Goal: Information Seeking & Learning: Learn about a topic

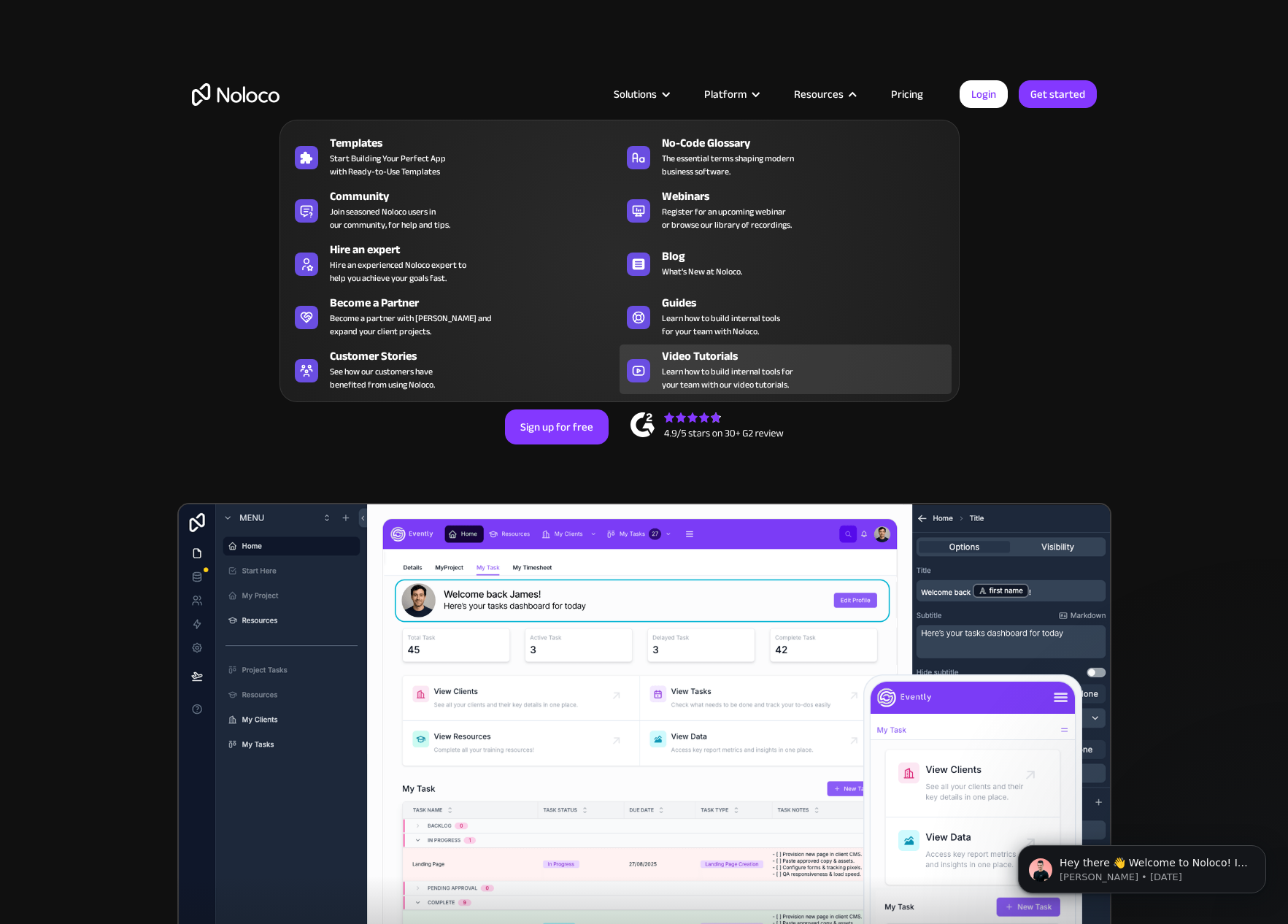
click at [685, 362] on div "Video Tutorials" at bounding box center [810, 356] width 297 height 17
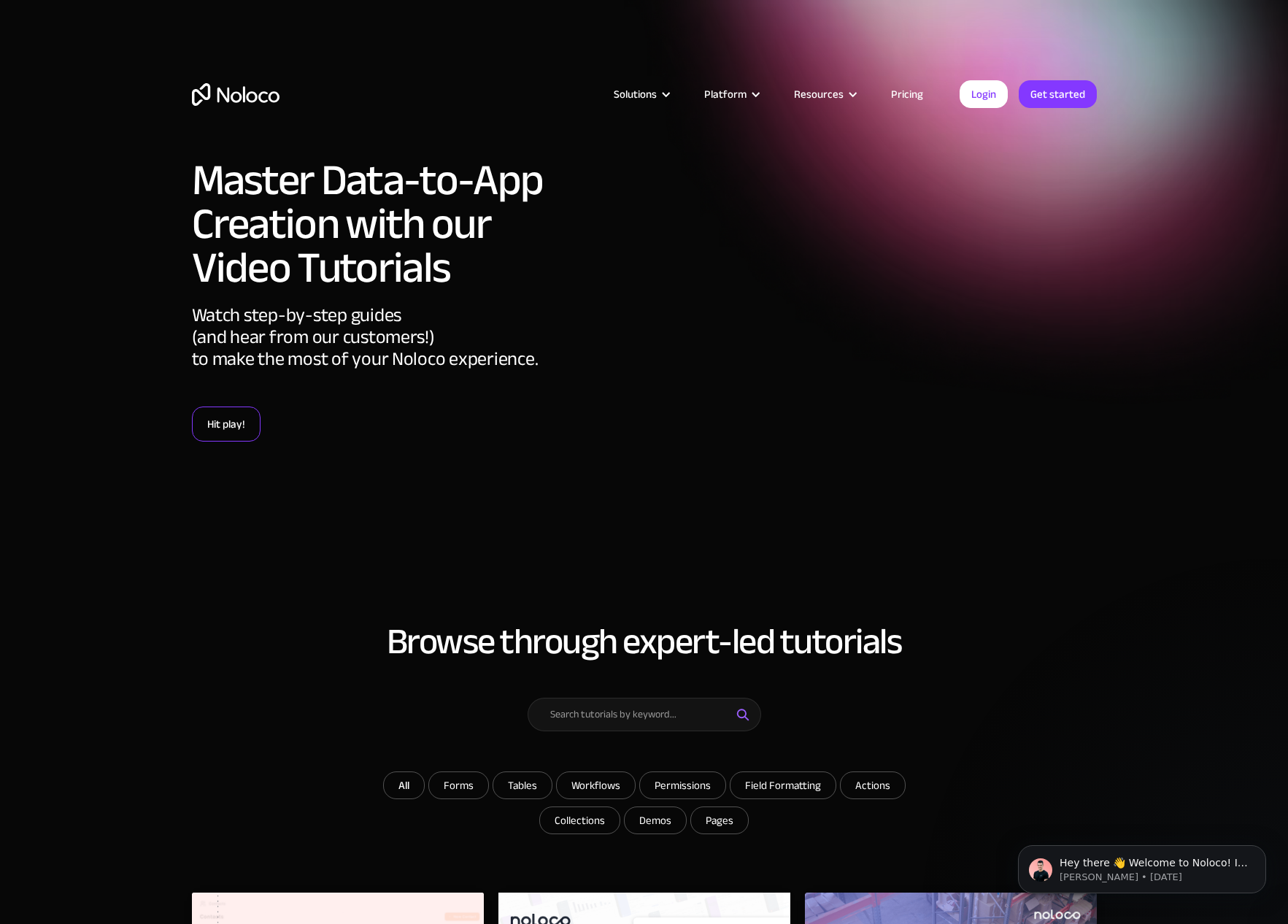
click at [243, 429] on link "Hit play!" at bounding box center [226, 423] width 68 height 35
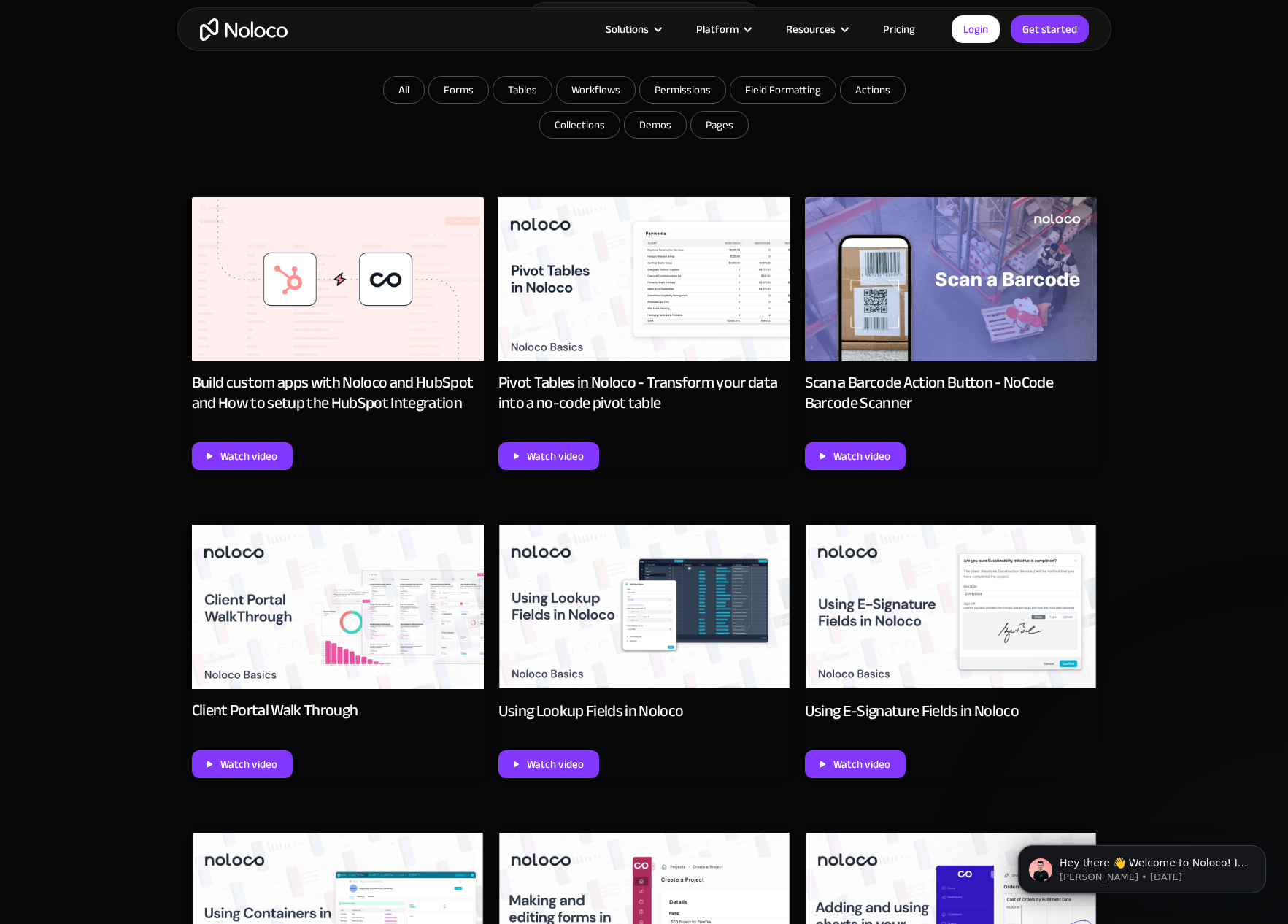
scroll to position [697, 0]
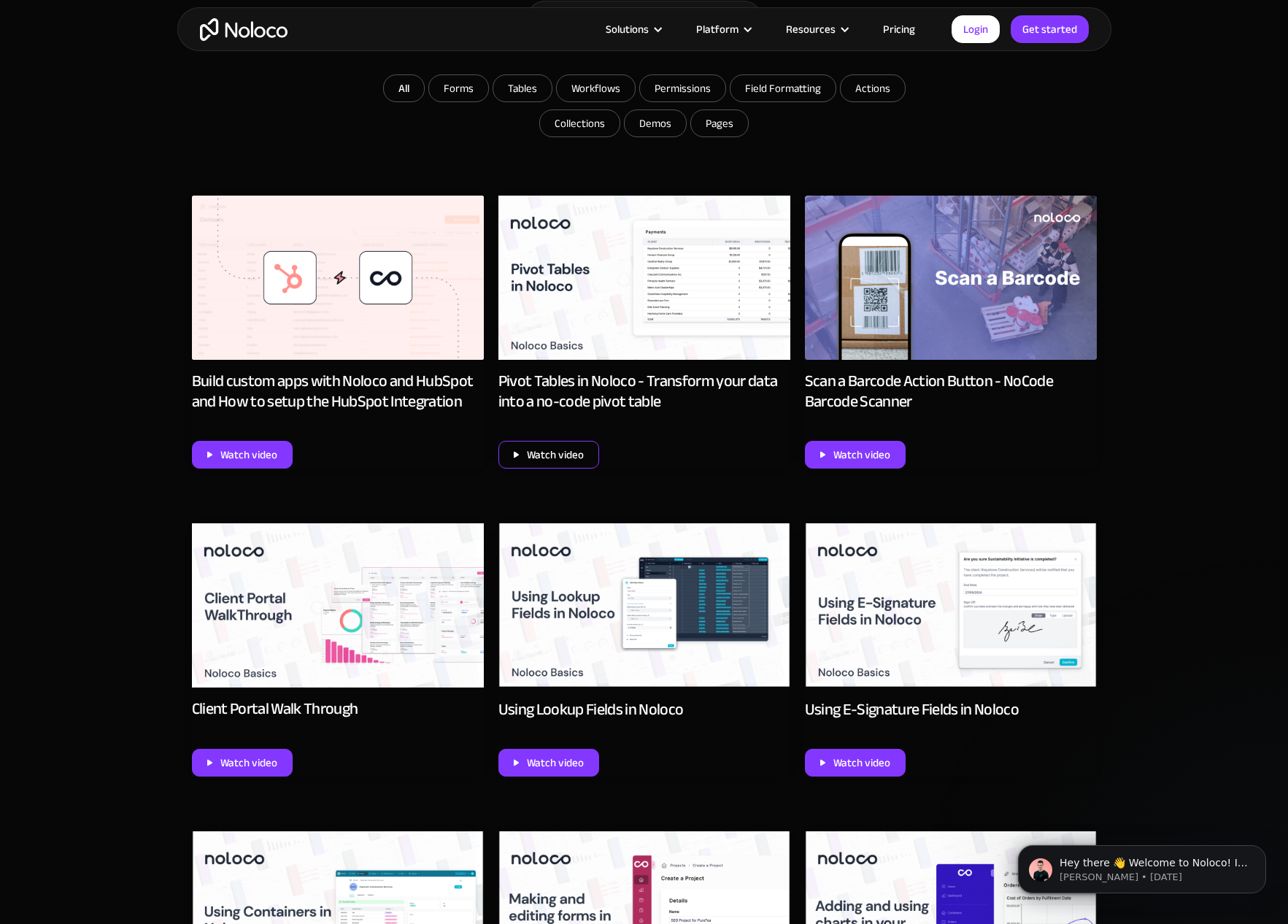
click at [541, 451] on div "Watch video" at bounding box center [555, 454] width 57 height 19
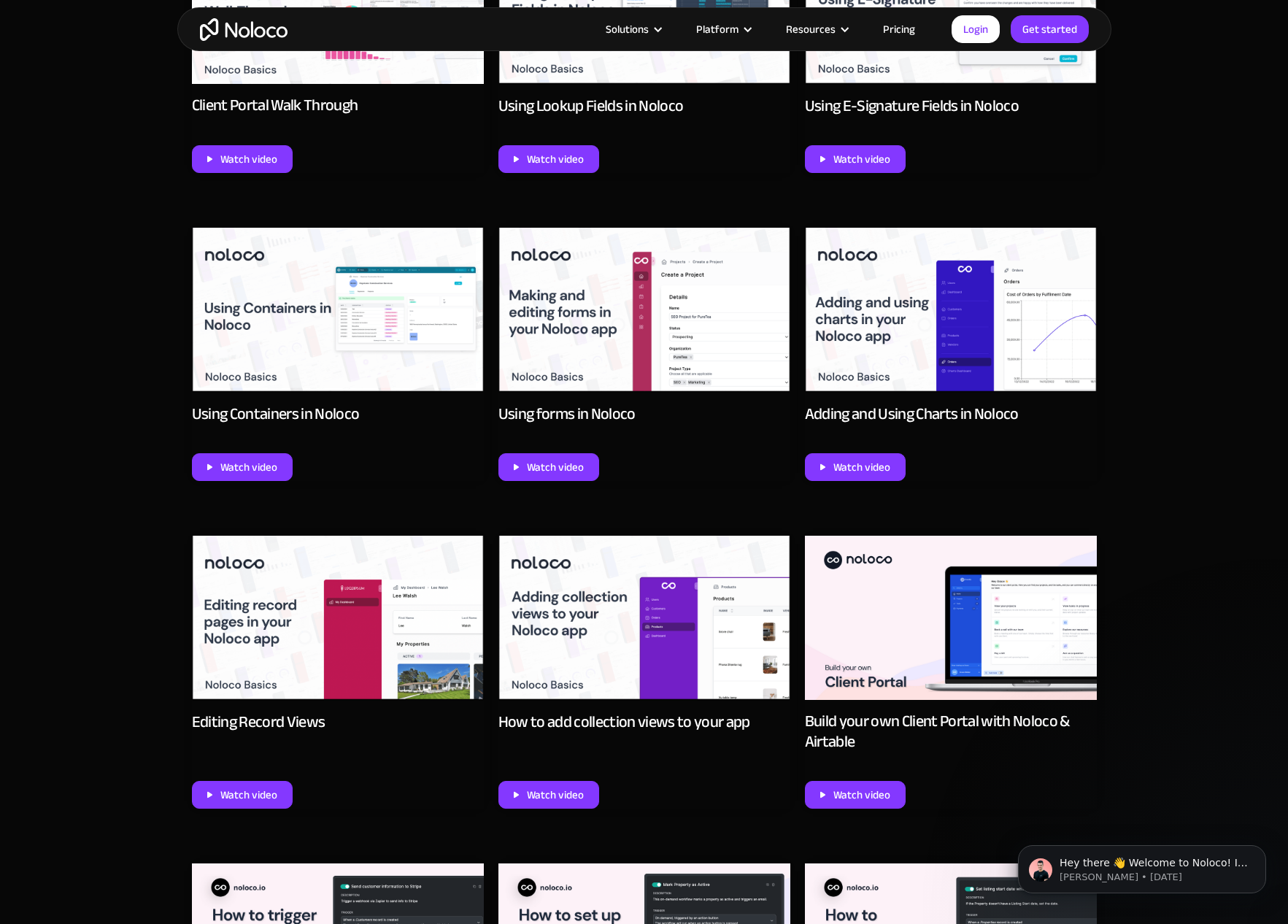
scroll to position [1306, 0]
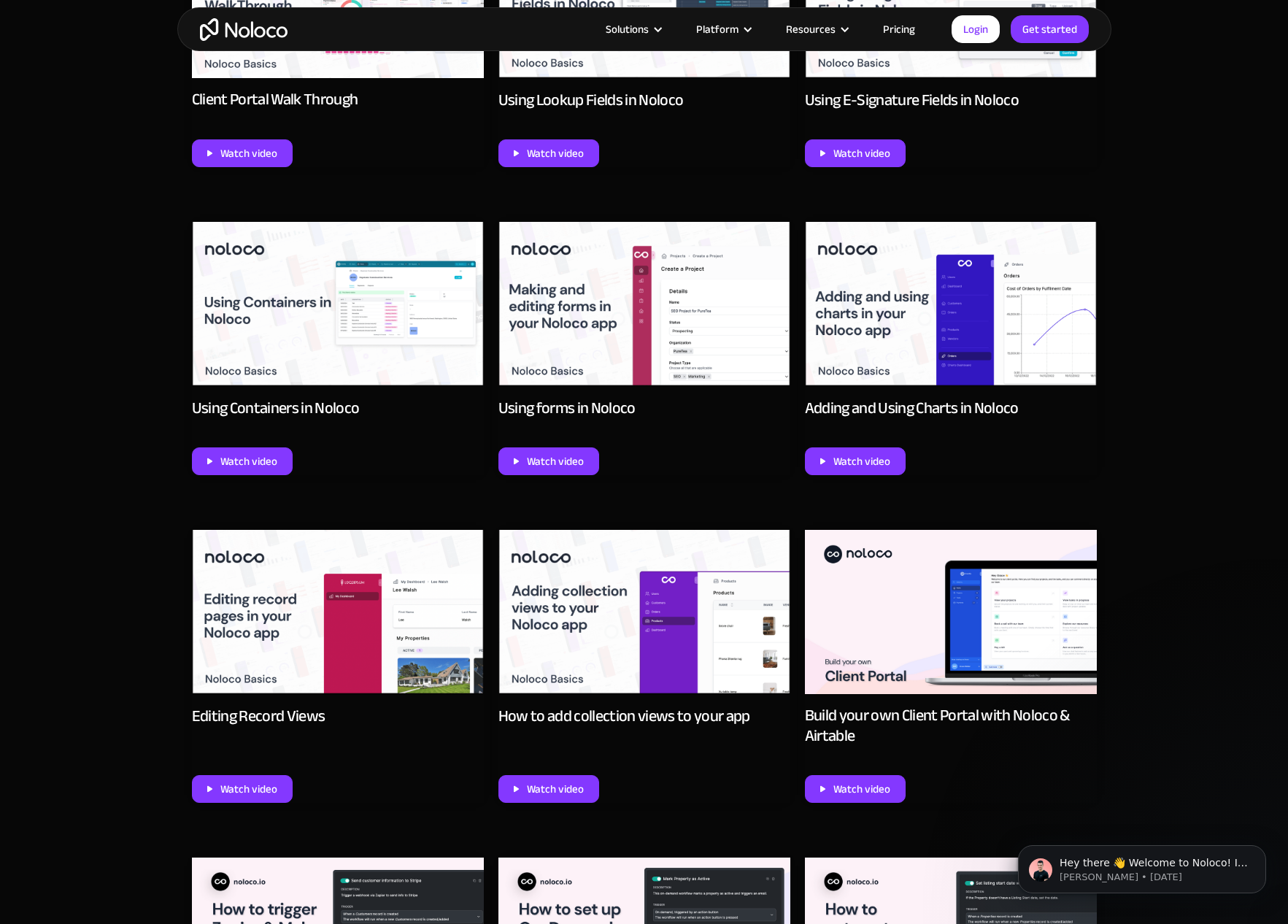
click at [344, 372] on img at bounding box center [337, 303] width 292 height 164
click at [625, 358] on img at bounding box center [644, 303] width 292 height 164
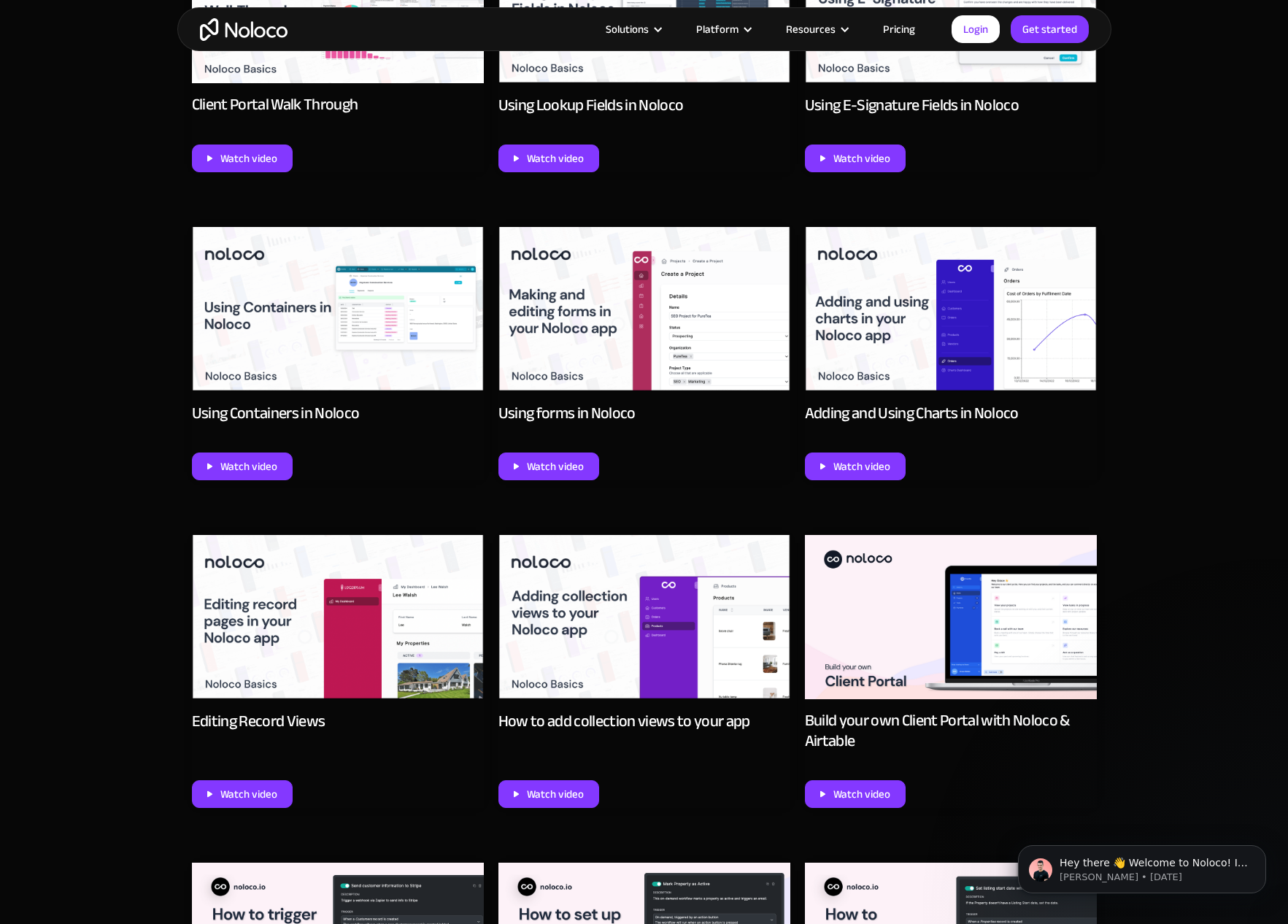
click at [921, 344] on img at bounding box center [951, 309] width 292 height 164
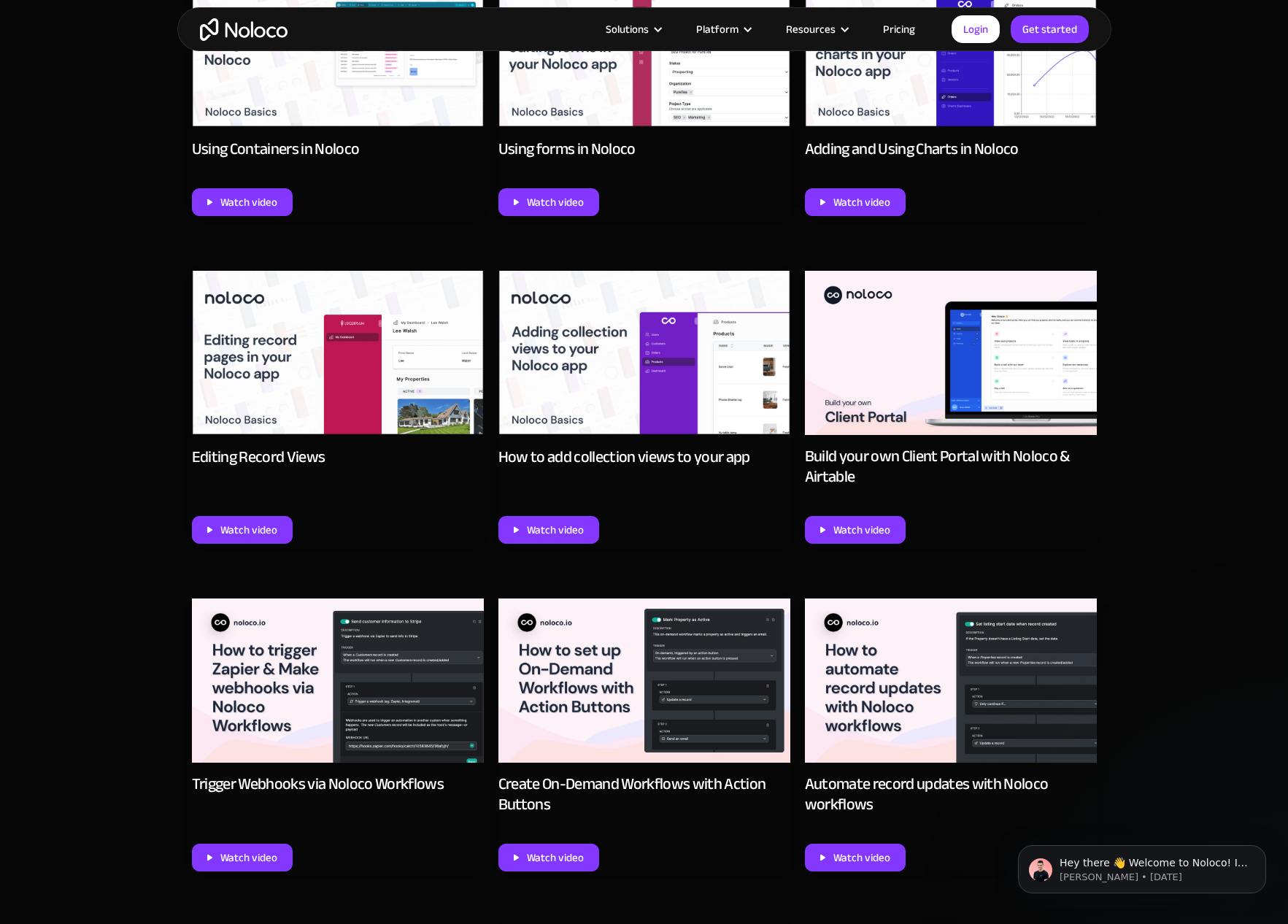
scroll to position [1567, 0]
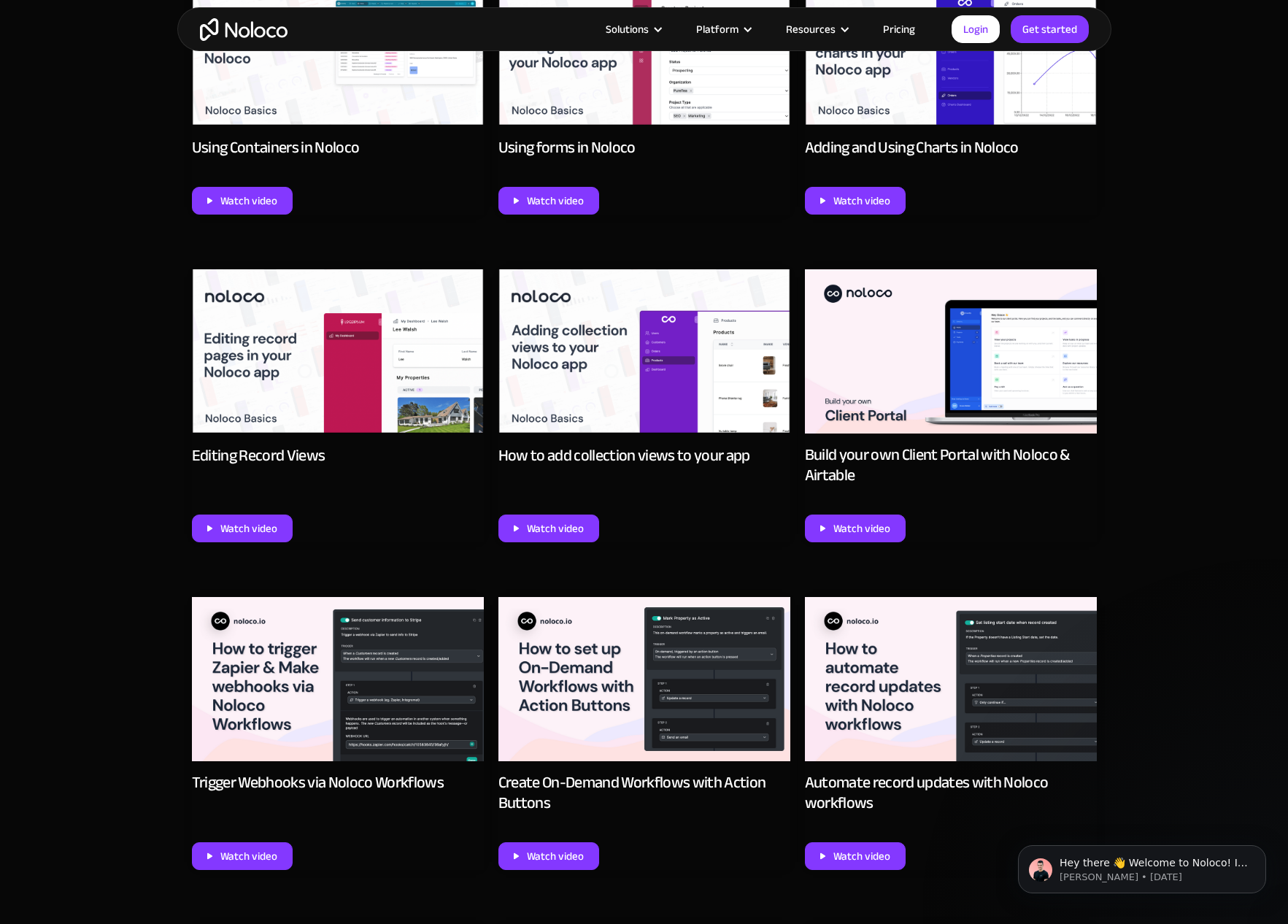
click at [642, 422] on img at bounding box center [644, 351] width 292 height 164
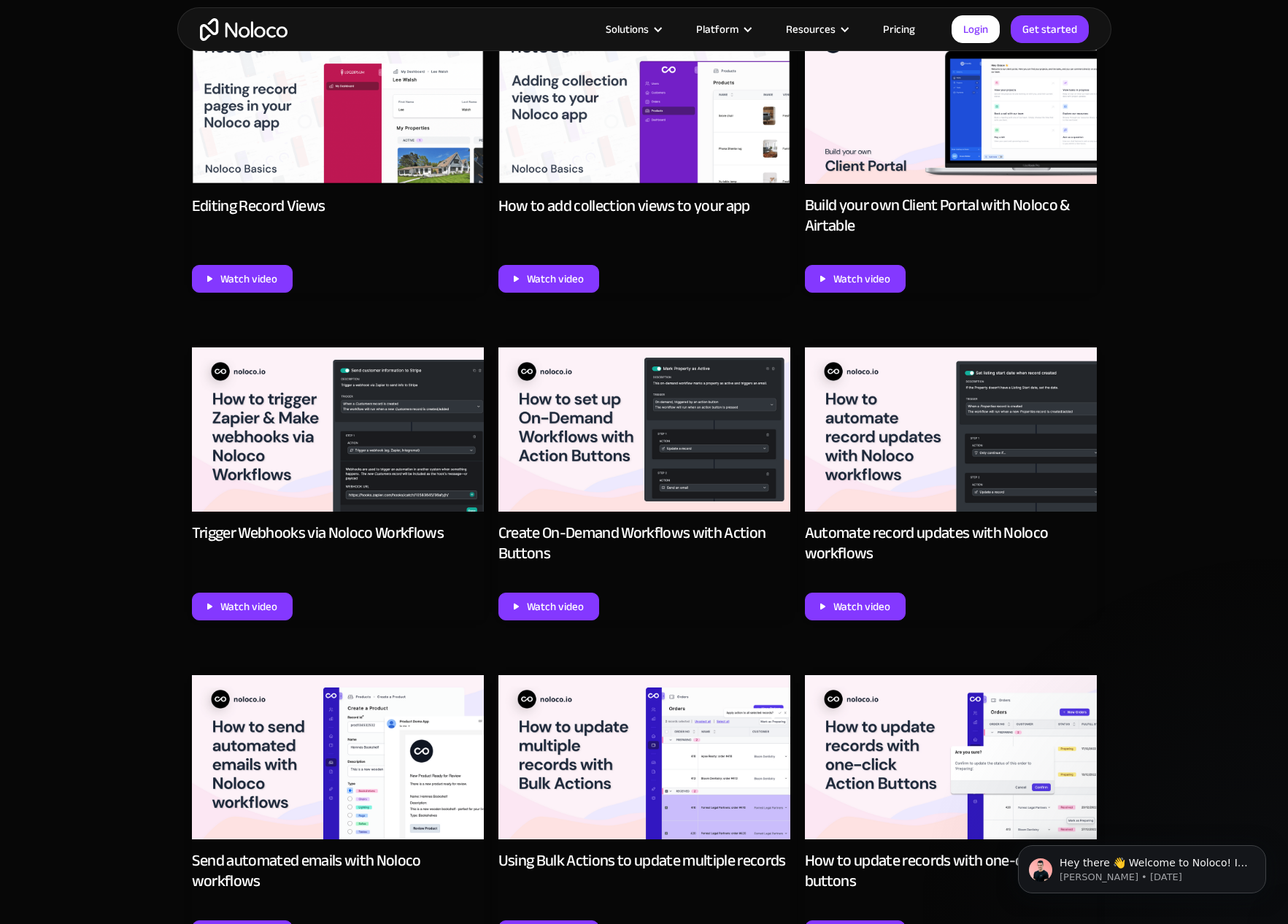
scroll to position [1821, 0]
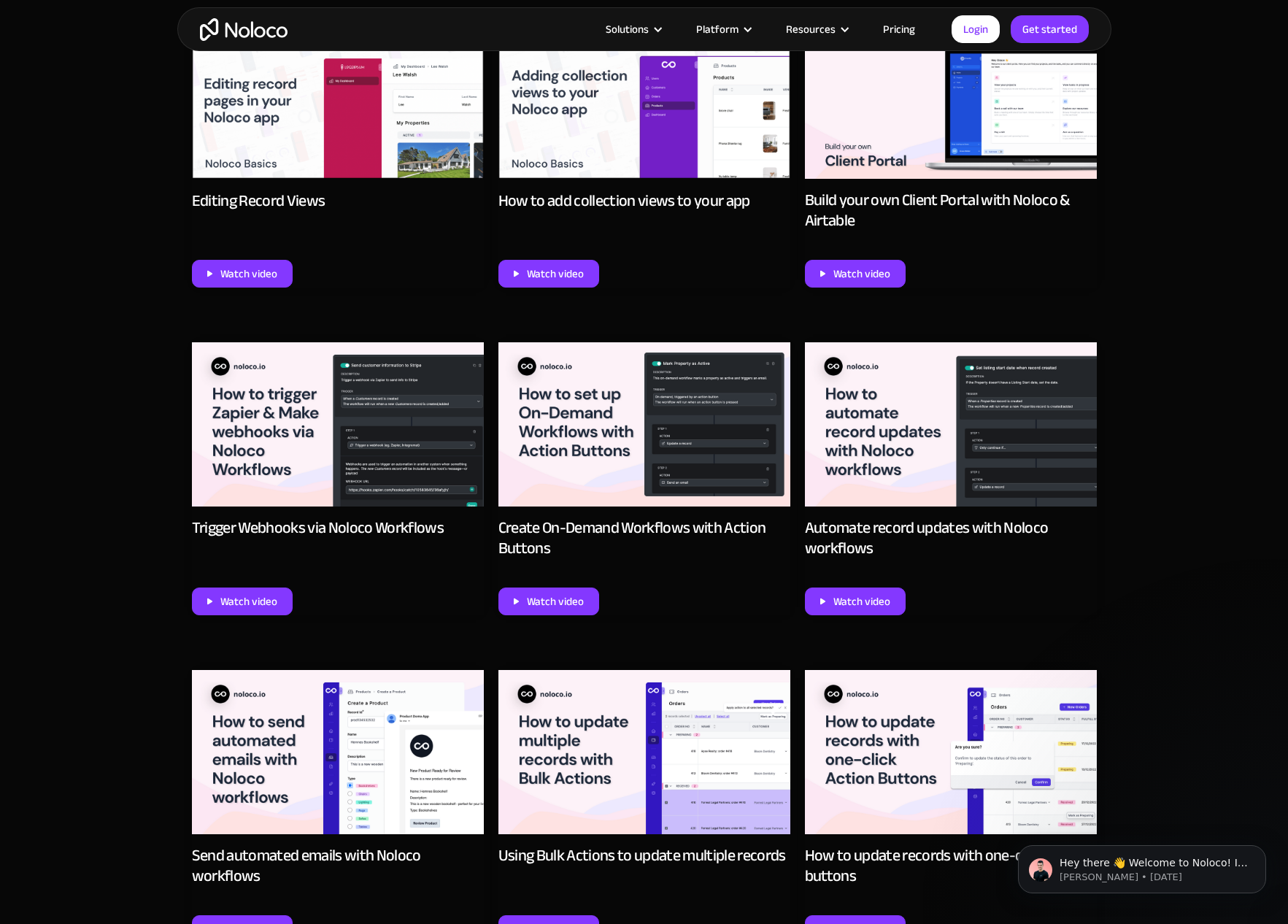
click at [320, 445] on img at bounding box center [337, 424] width 292 height 164
click at [617, 425] on img at bounding box center [644, 424] width 292 height 164
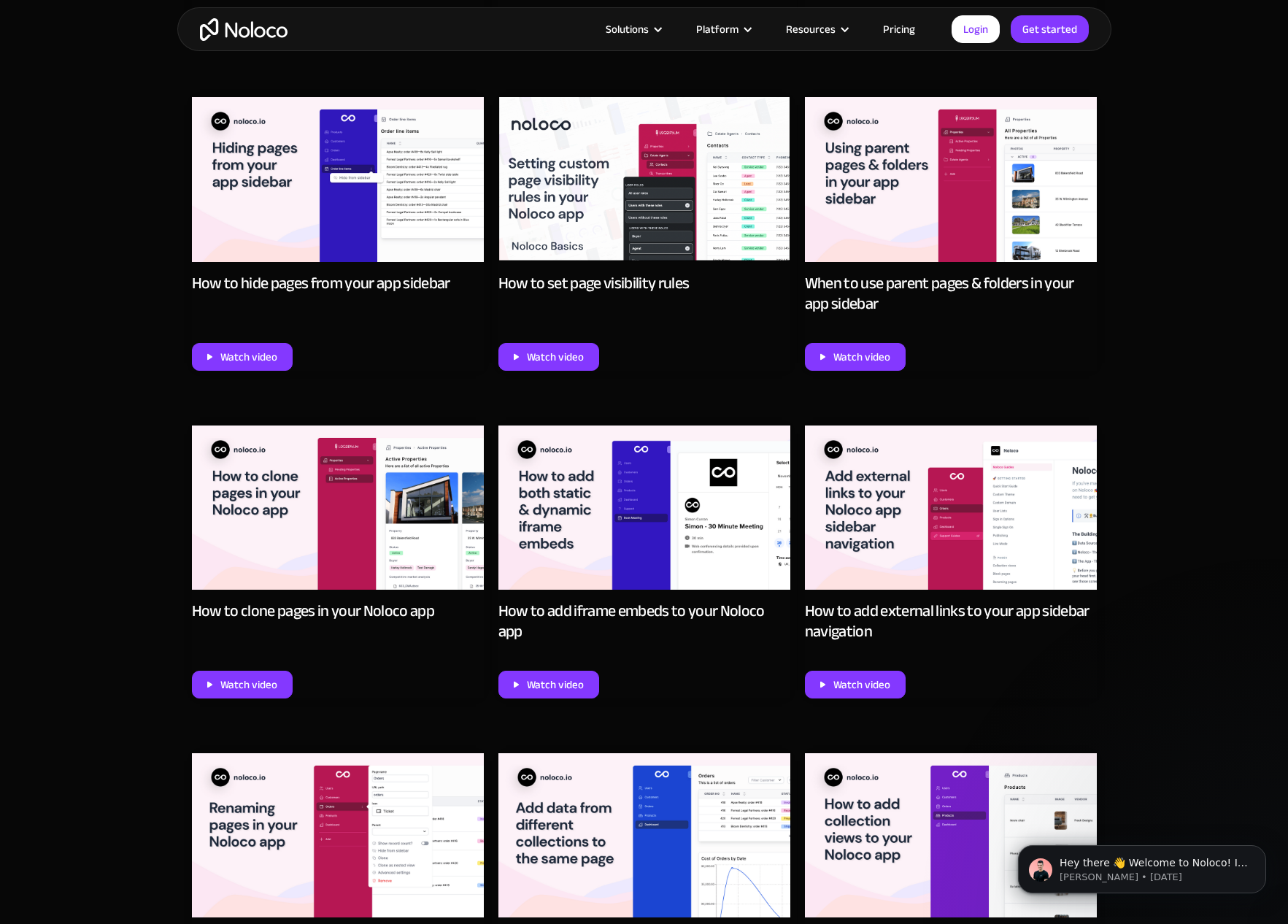
scroll to position [5018, 0]
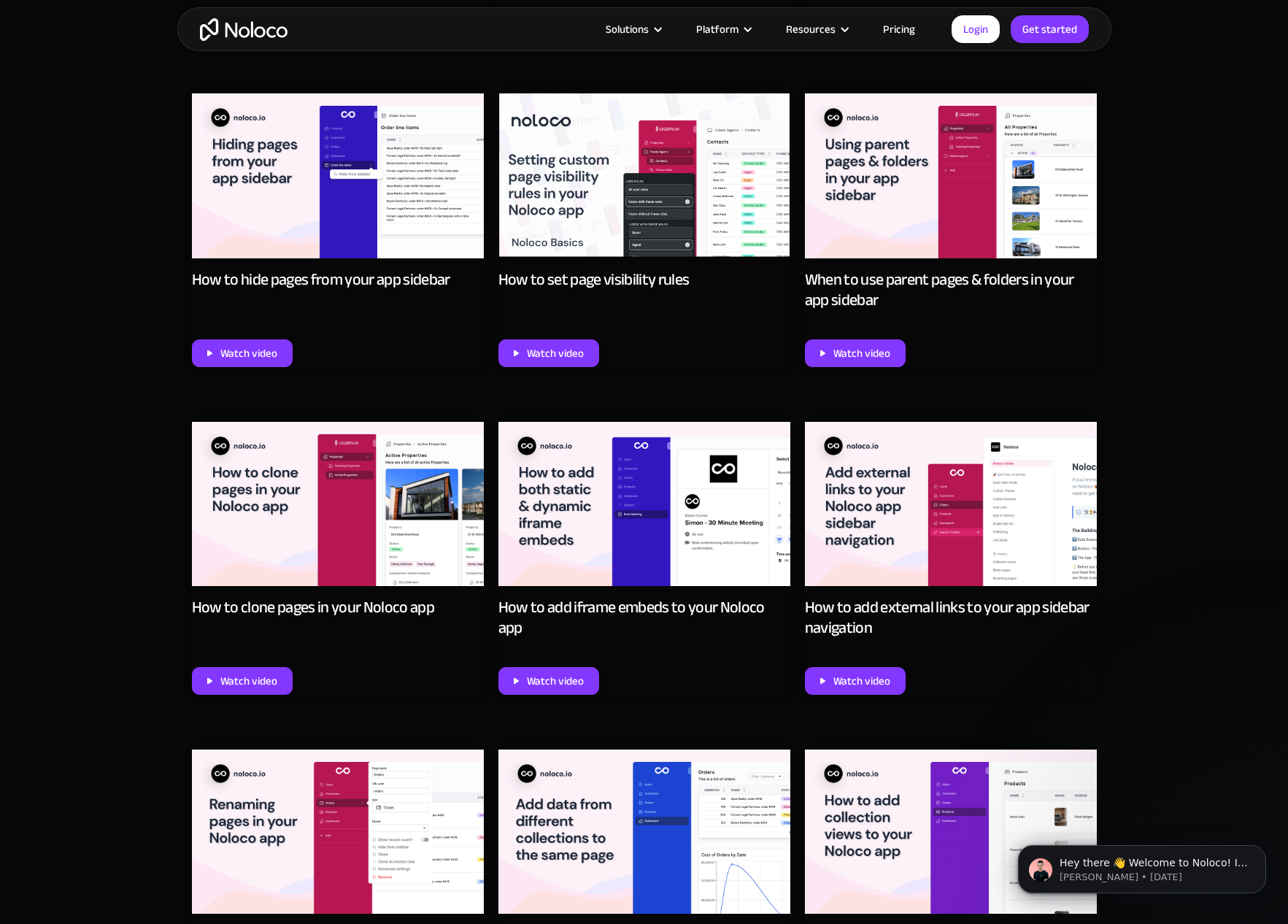
click at [337, 214] on img at bounding box center [337, 175] width 292 height 164
click at [914, 177] on img at bounding box center [951, 175] width 292 height 164
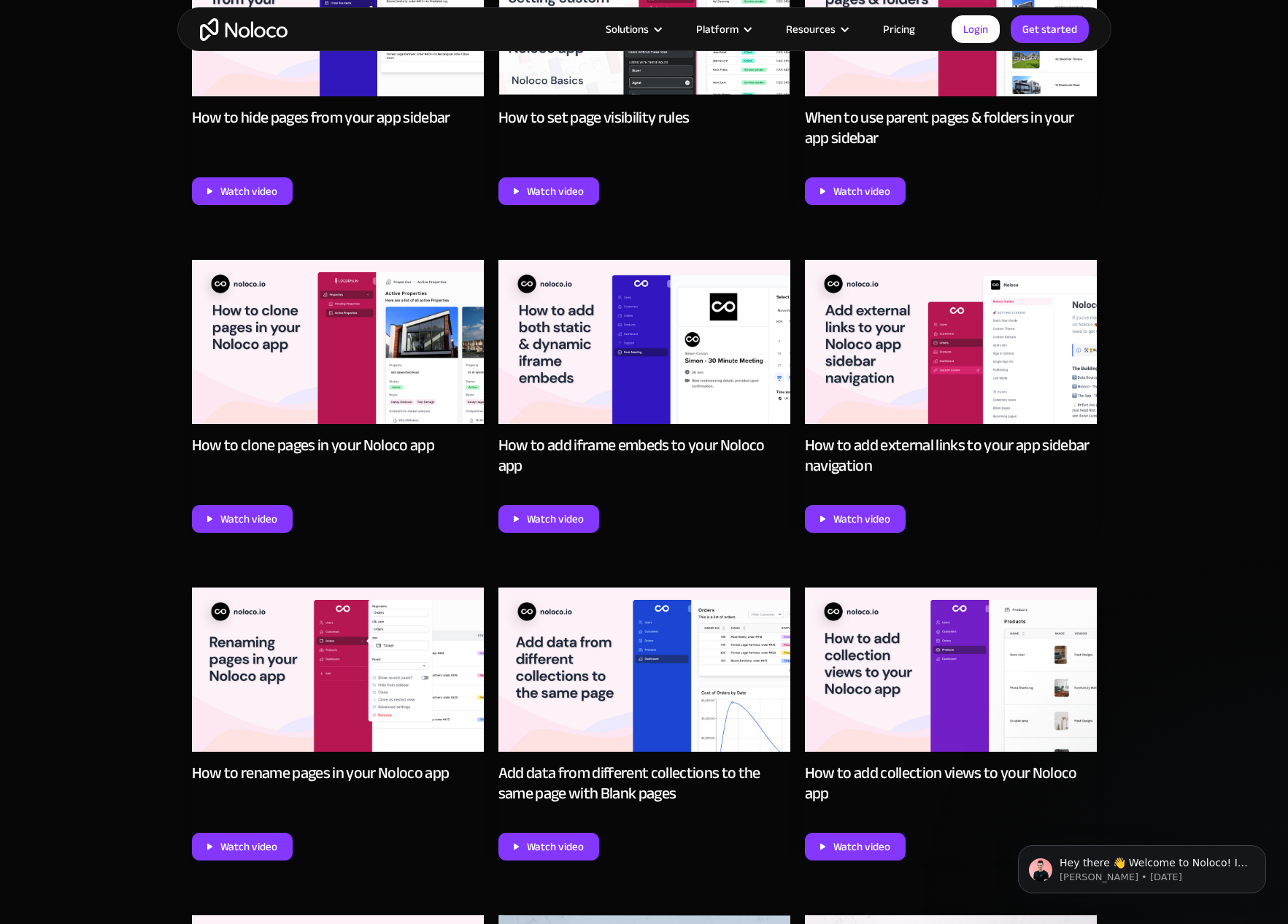
scroll to position [5203, 0]
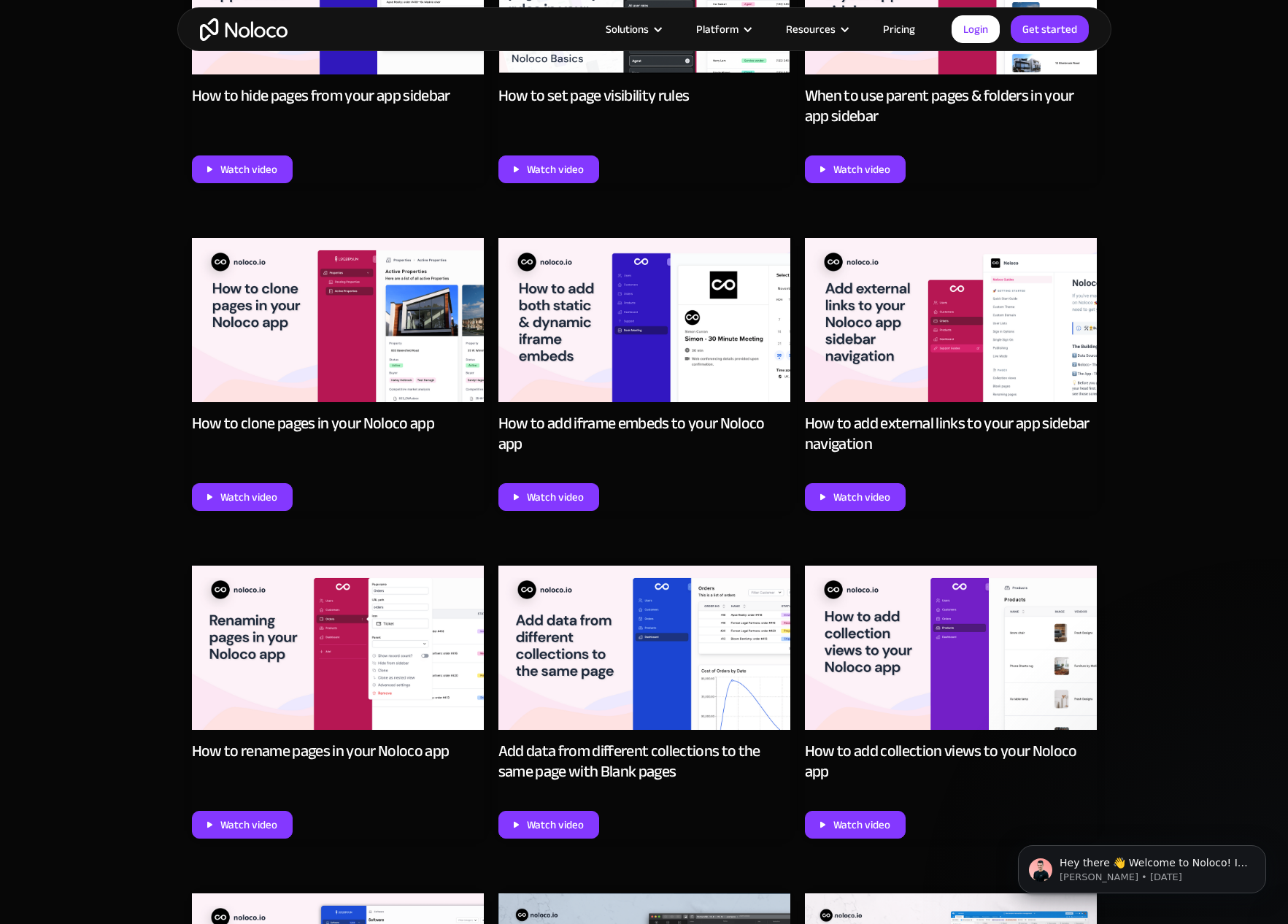
click at [571, 344] on img at bounding box center [644, 319] width 292 height 164
click at [903, 361] on img at bounding box center [951, 319] width 292 height 164
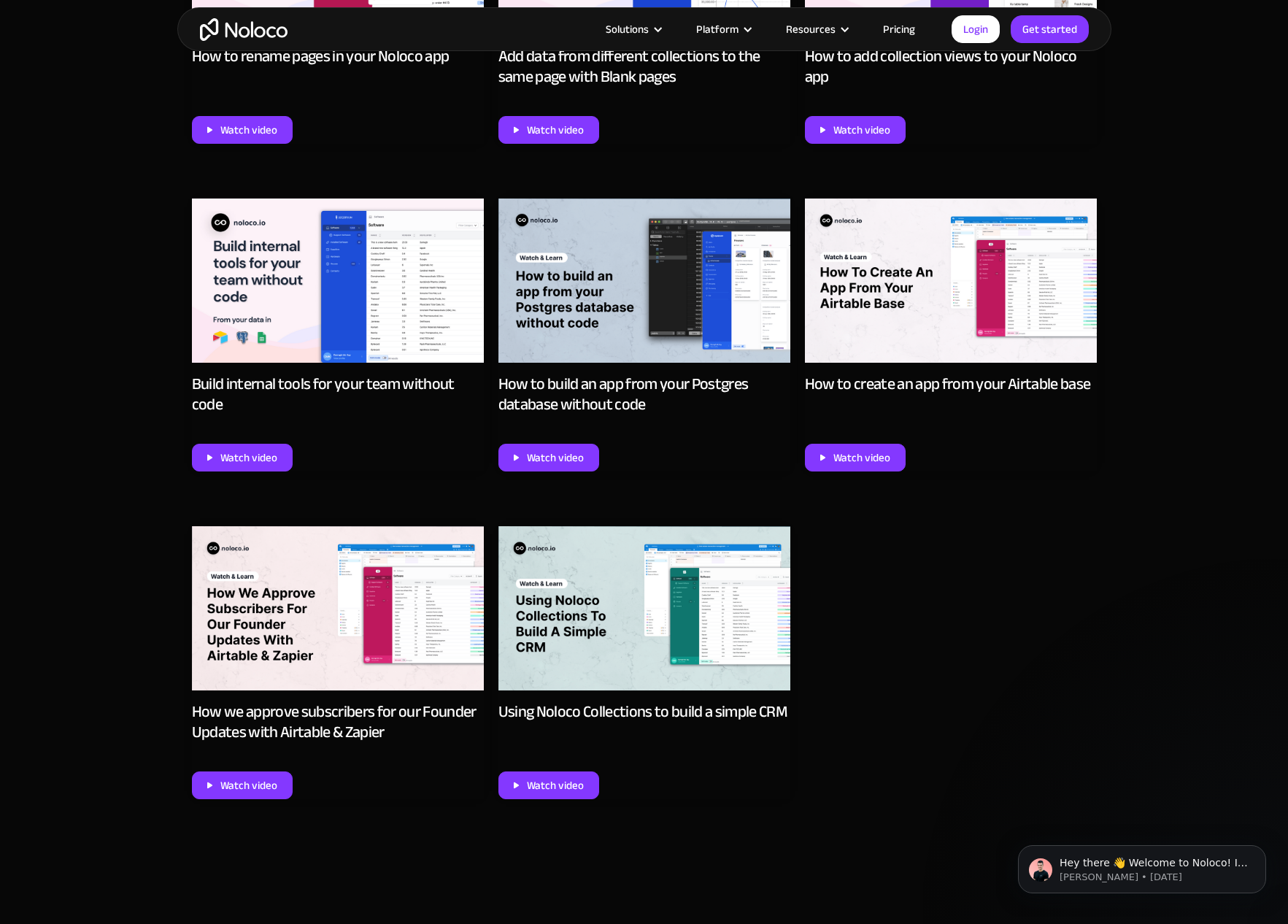
scroll to position [5929, 0]
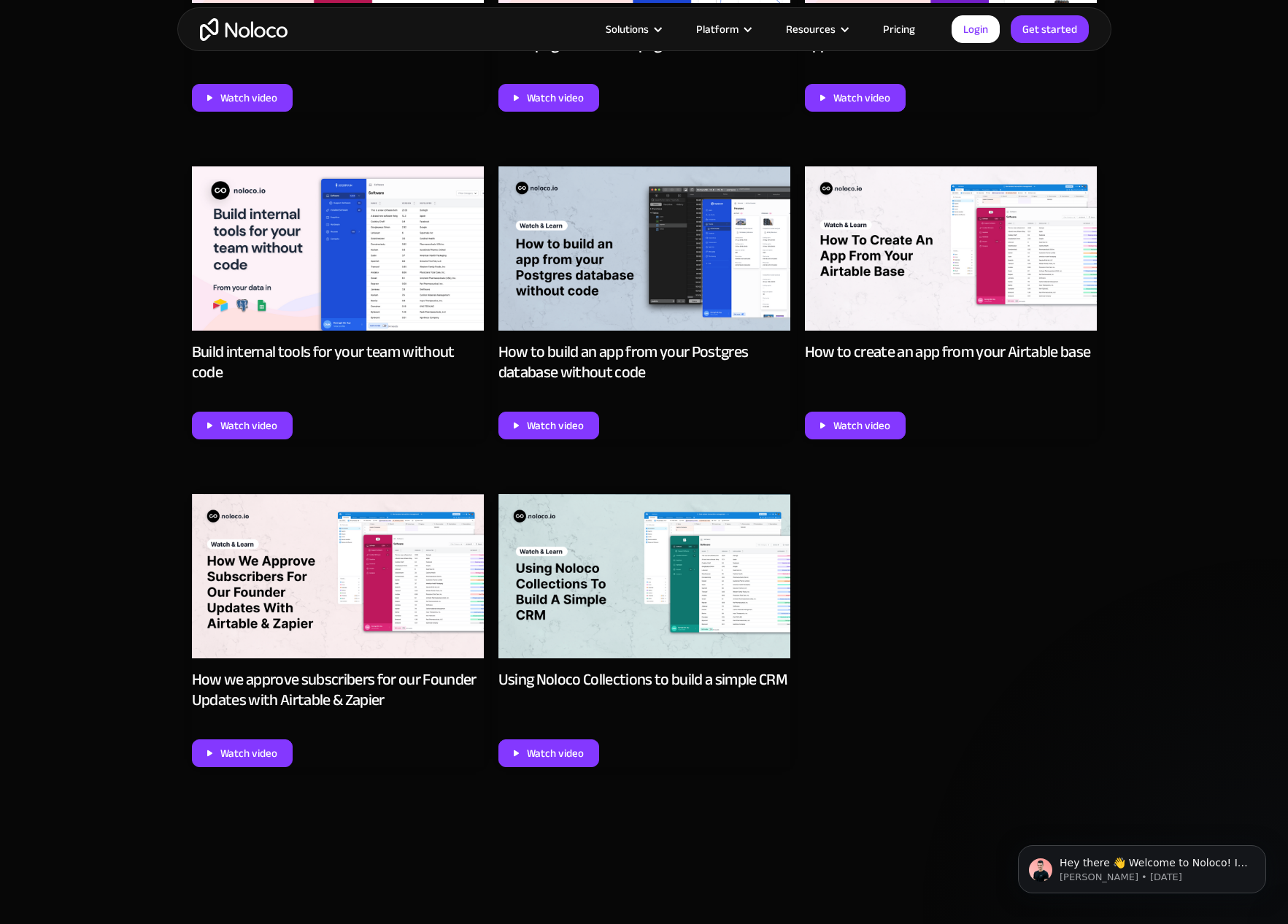
click at [600, 268] on img at bounding box center [644, 248] width 292 height 164
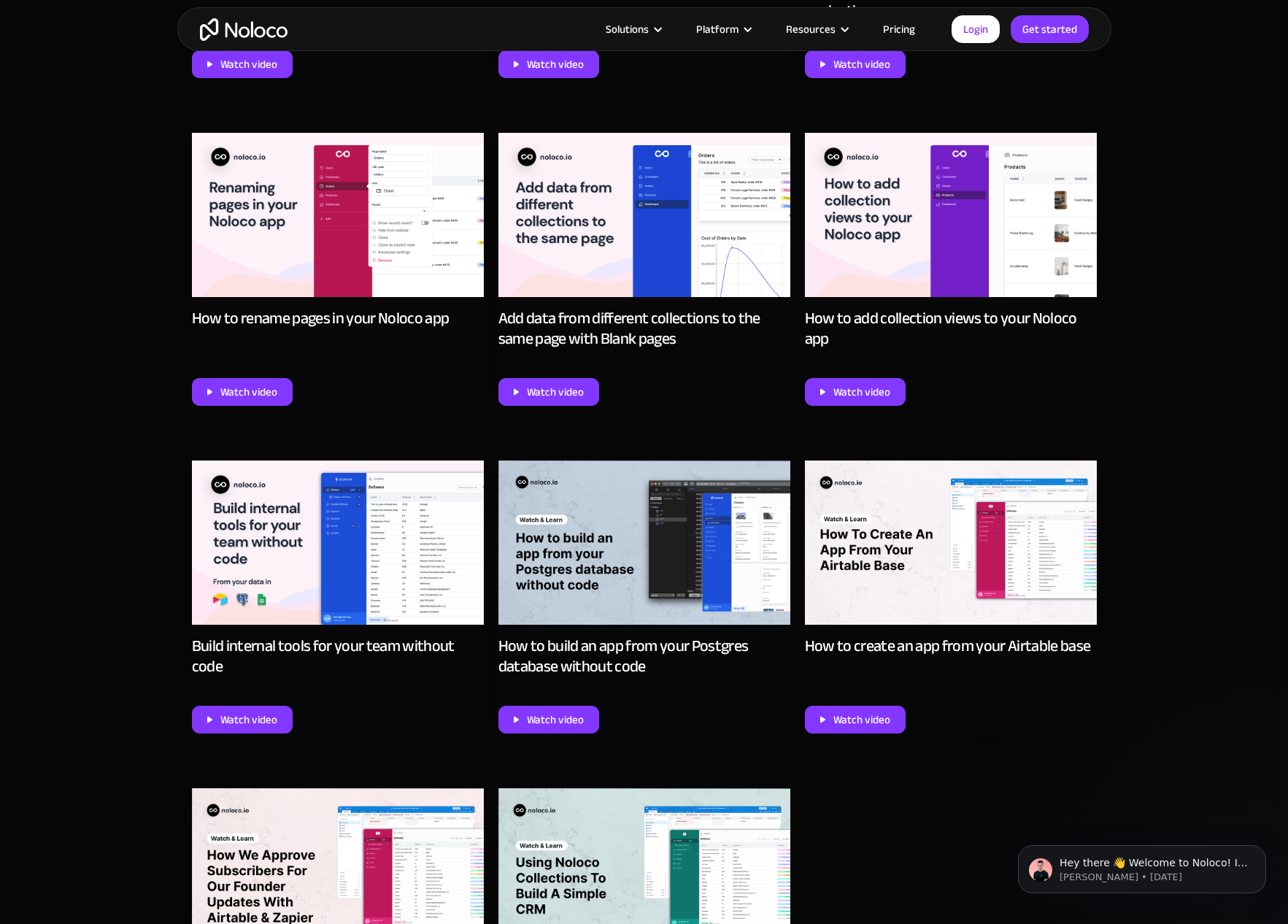
scroll to position [5494, 0]
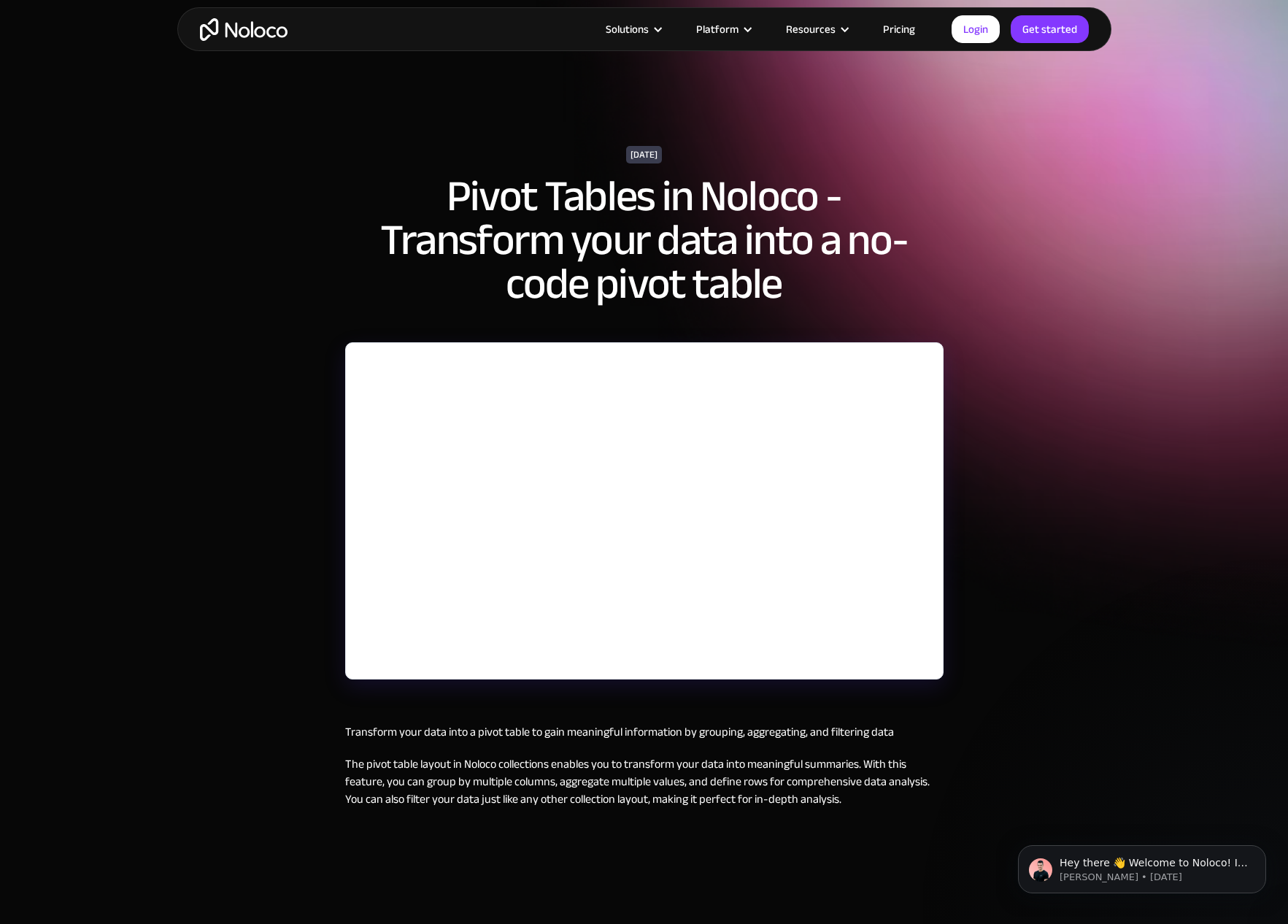
scroll to position [5, 0]
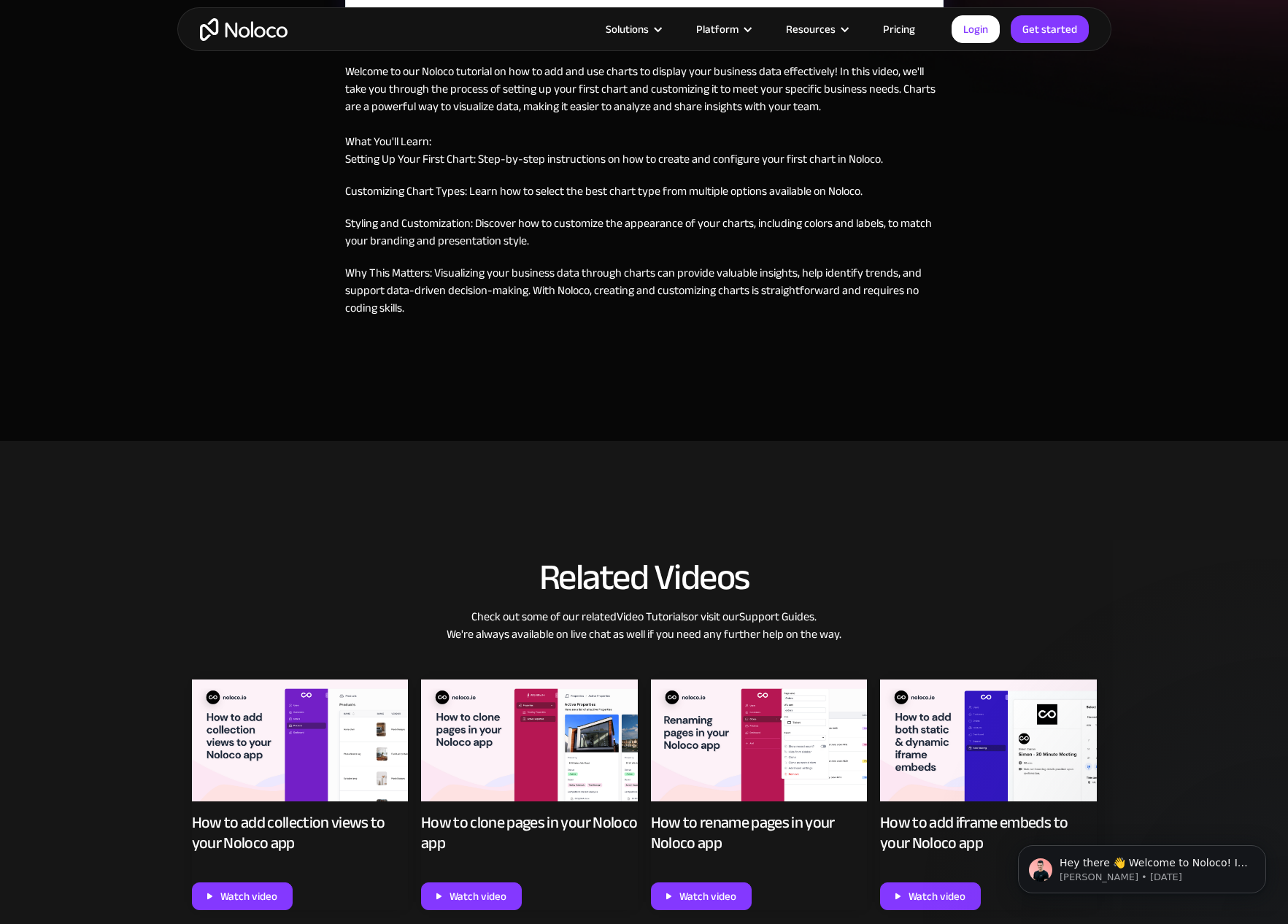
scroll to position [571, 0]
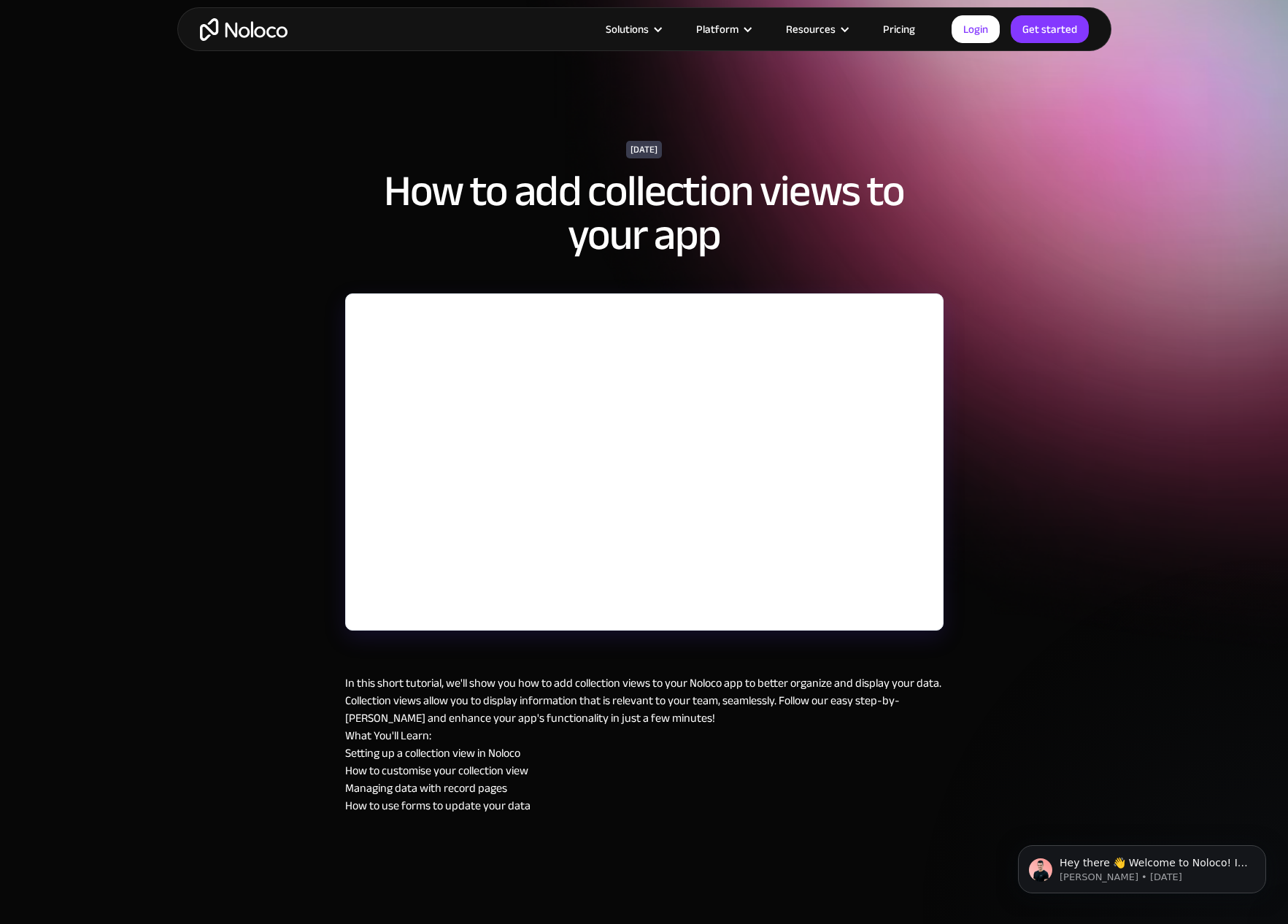
scroll to position [6, 0]
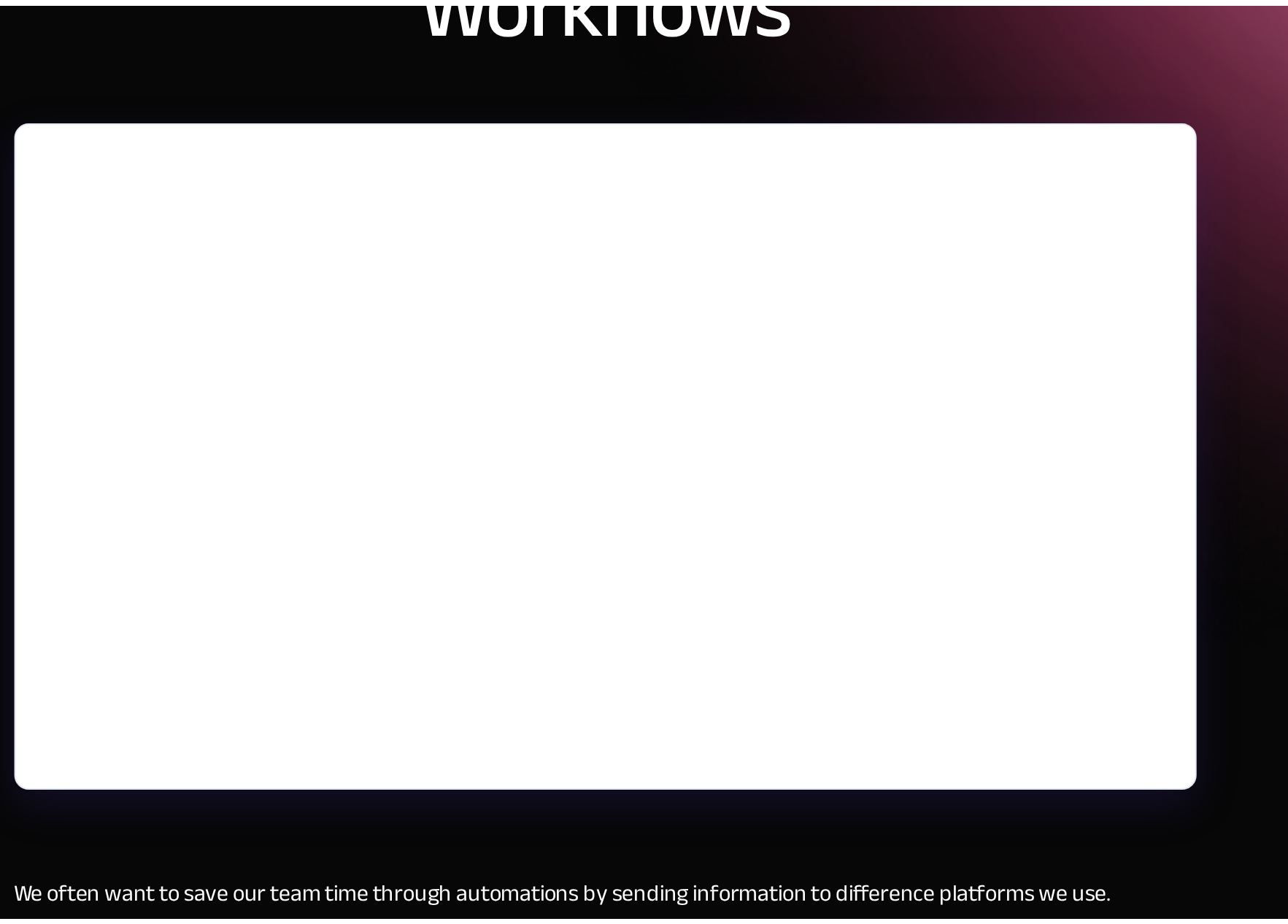
scroll to position [5, 0]
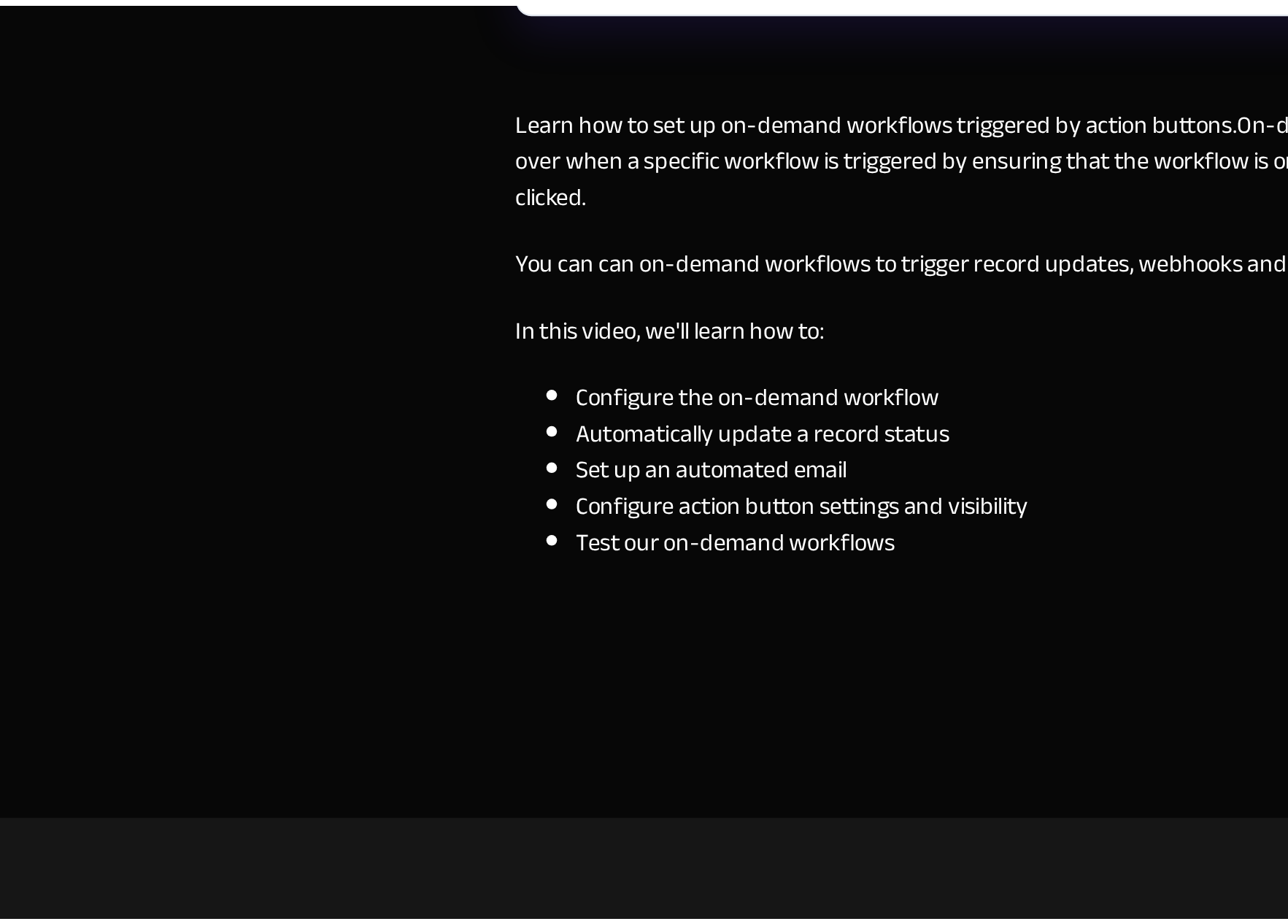
scroll to position [582, 0]
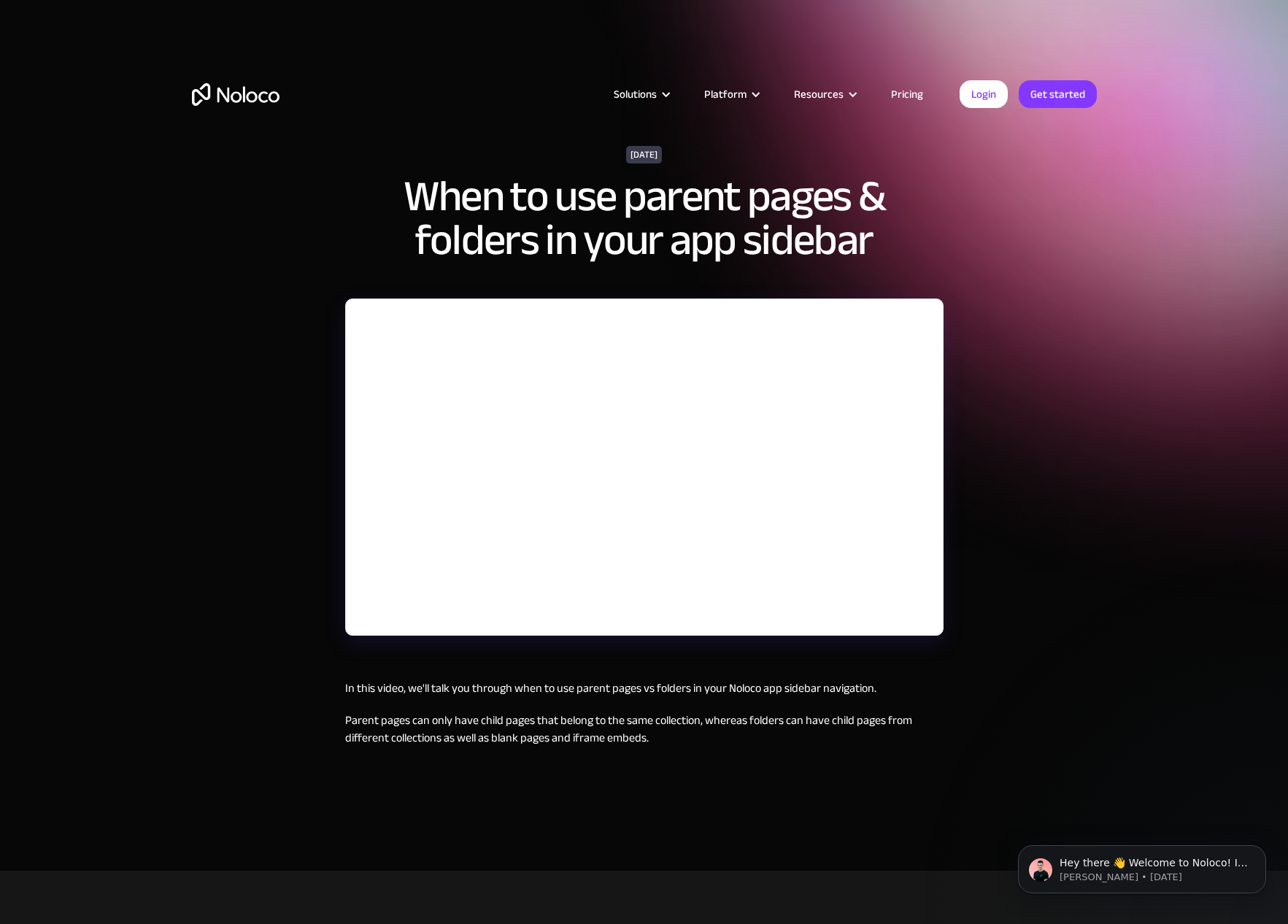
click at [748, 664] on div "[DATE] When to use parent pages & folders in your app sidebar In this video, we…" at bounding box center [644, 452] width 598 height 615
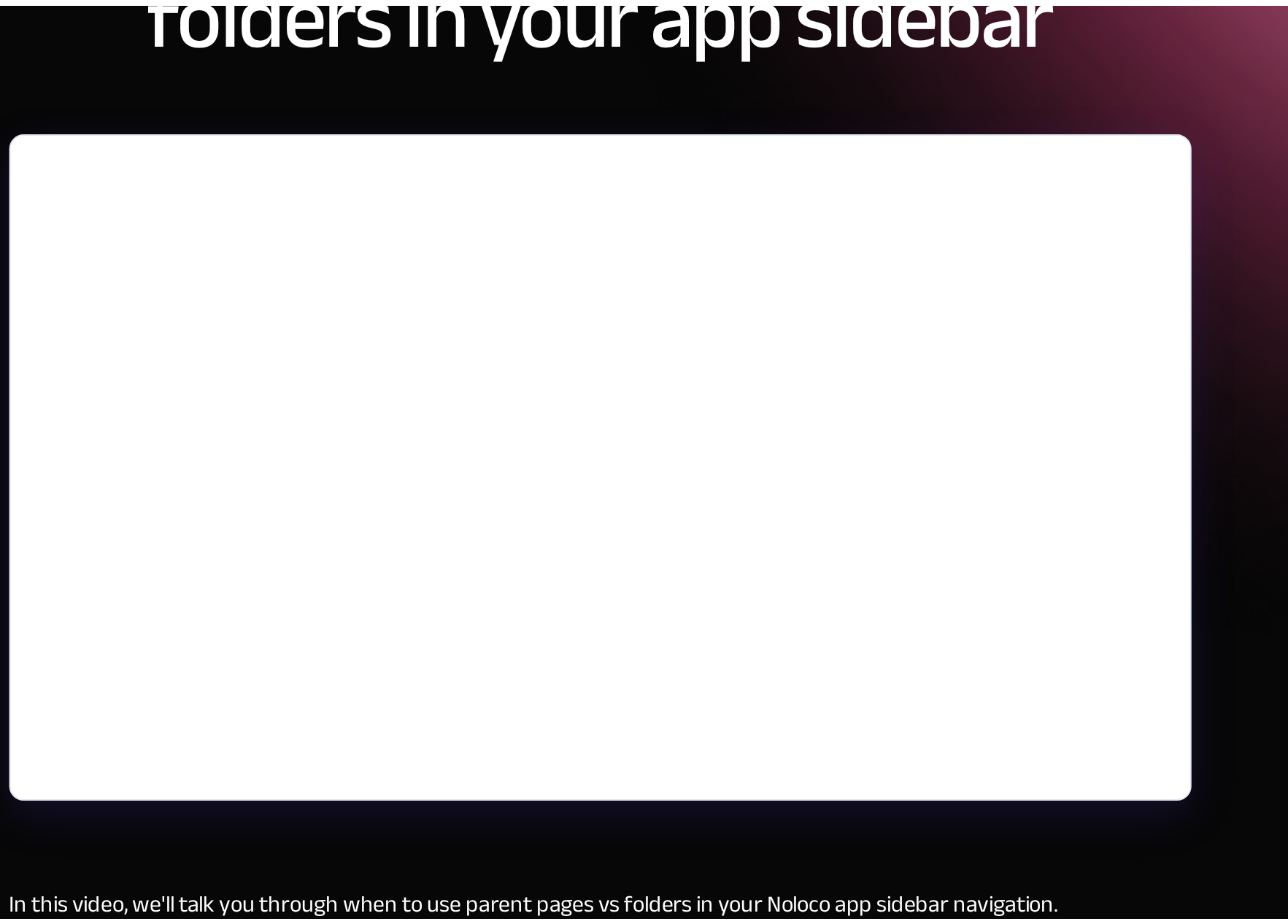
scroll to position [5, 0]
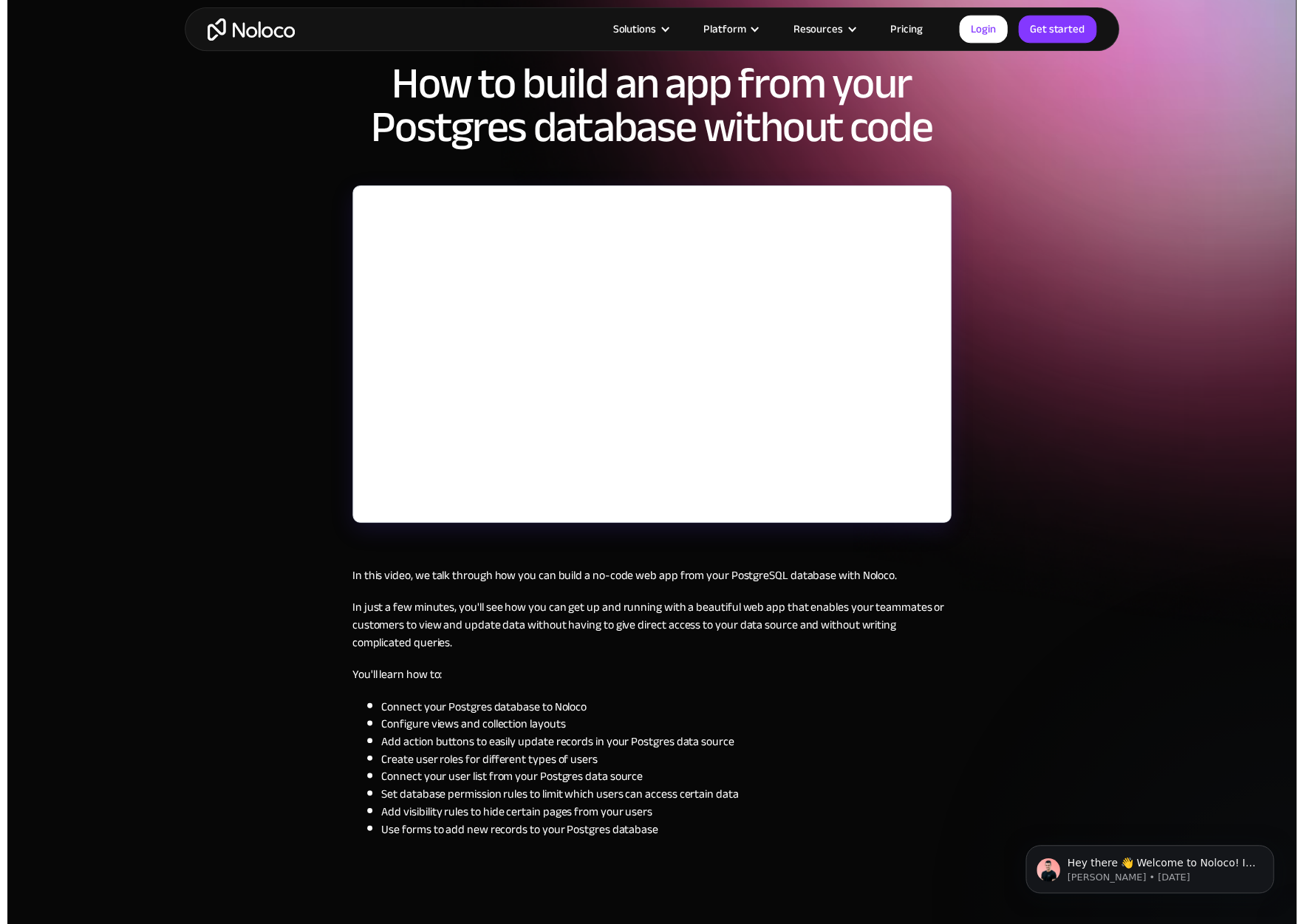
scroll to position [58, 0]
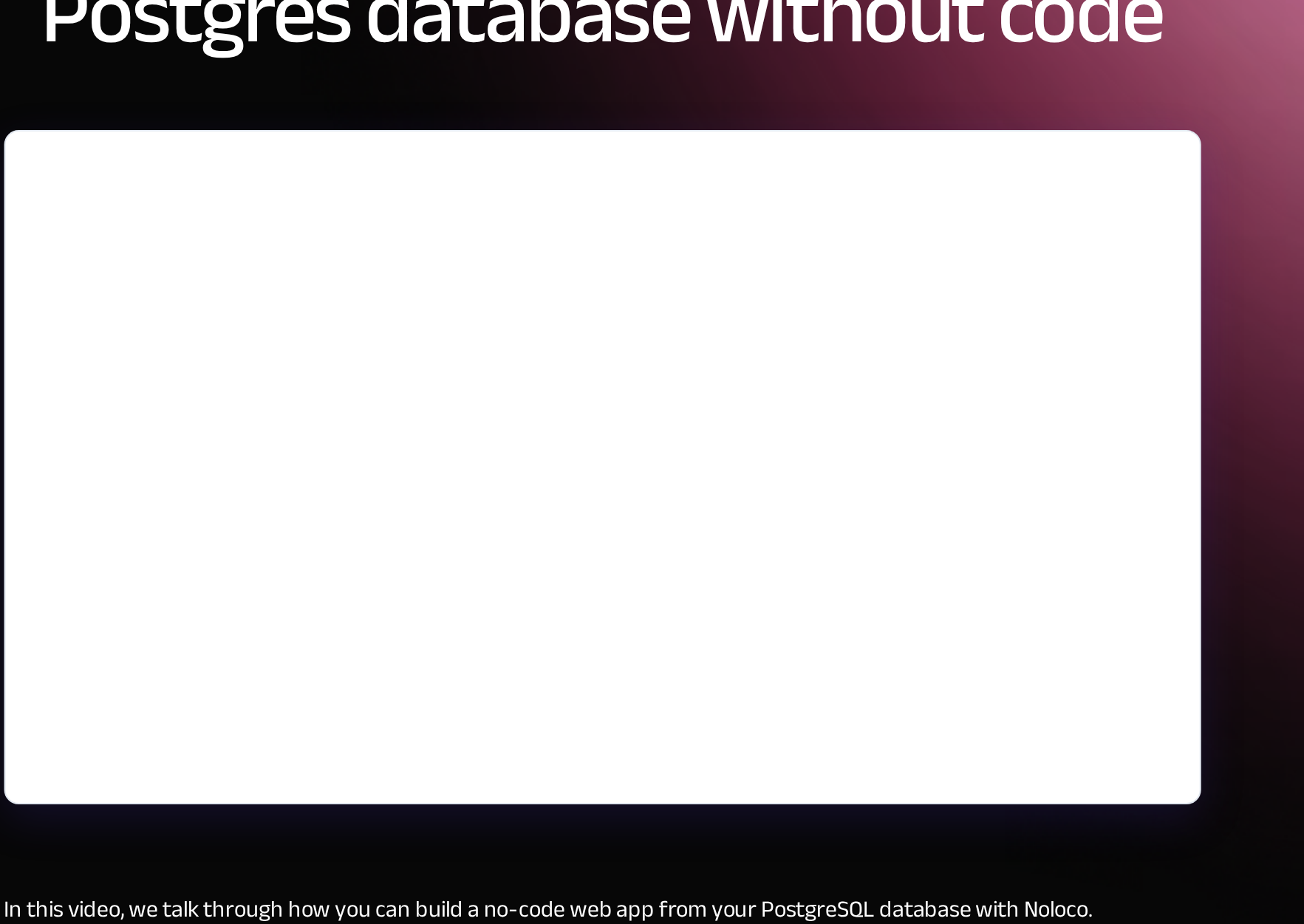
click at [349, 425] on div "[DATE] How to build an app from your Postgres database without code In this vid…" at bounding box center [652, 522] width 605 height 862
